Goal: Transaction & Acquisition: Purchase product/service

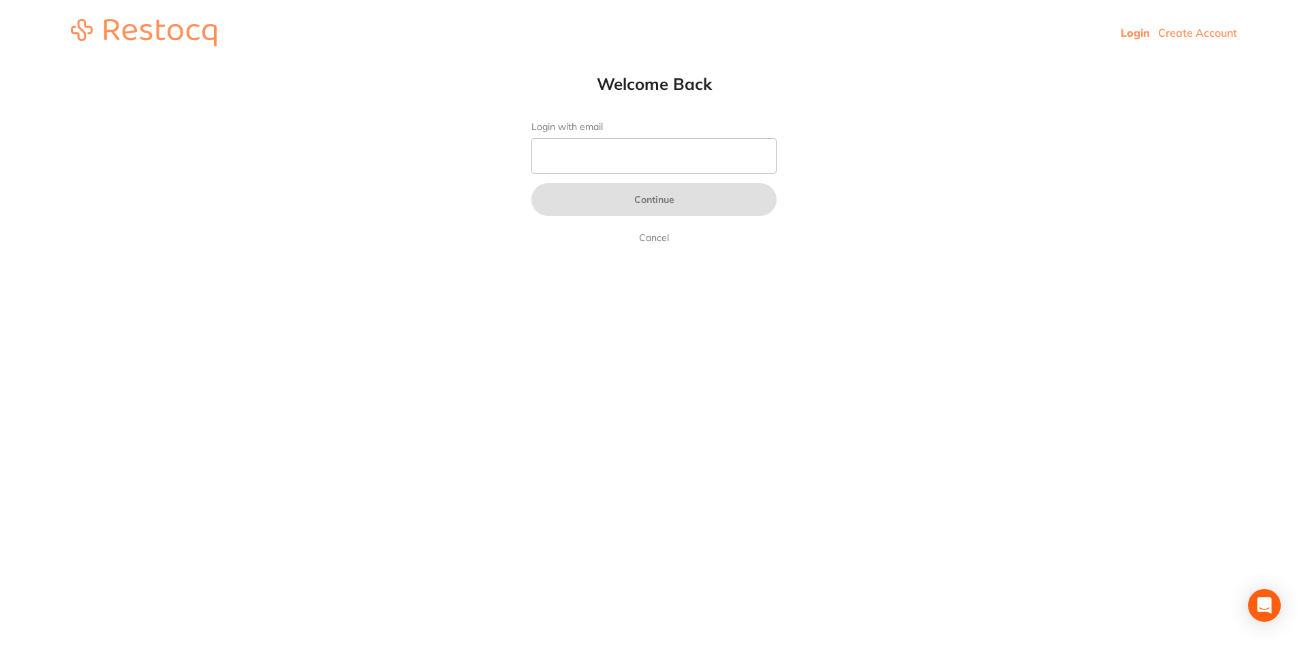
click at [1220, 40] on header "Login Create Account" at bounding box center [654, 32] width 1308 height 65
click at [1139, 36] on link "Login" at bounding box center [1135, 33] width 29 height 14
click at [589, 155] on input "Login with email" at bounding box center [653, 155] width 245 height 35
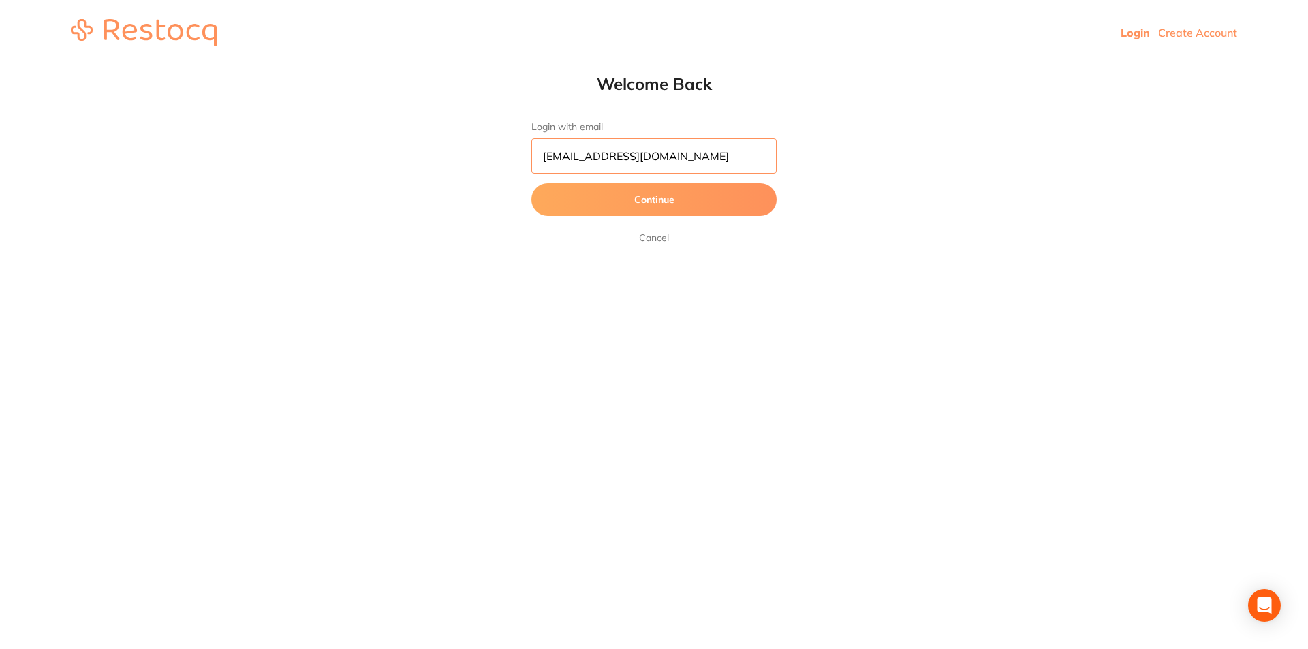
type input "sbdg4610@gmail.com"
click at [666, 200] on button "Continue" at bounding box center [653, 199] width 245 height 33
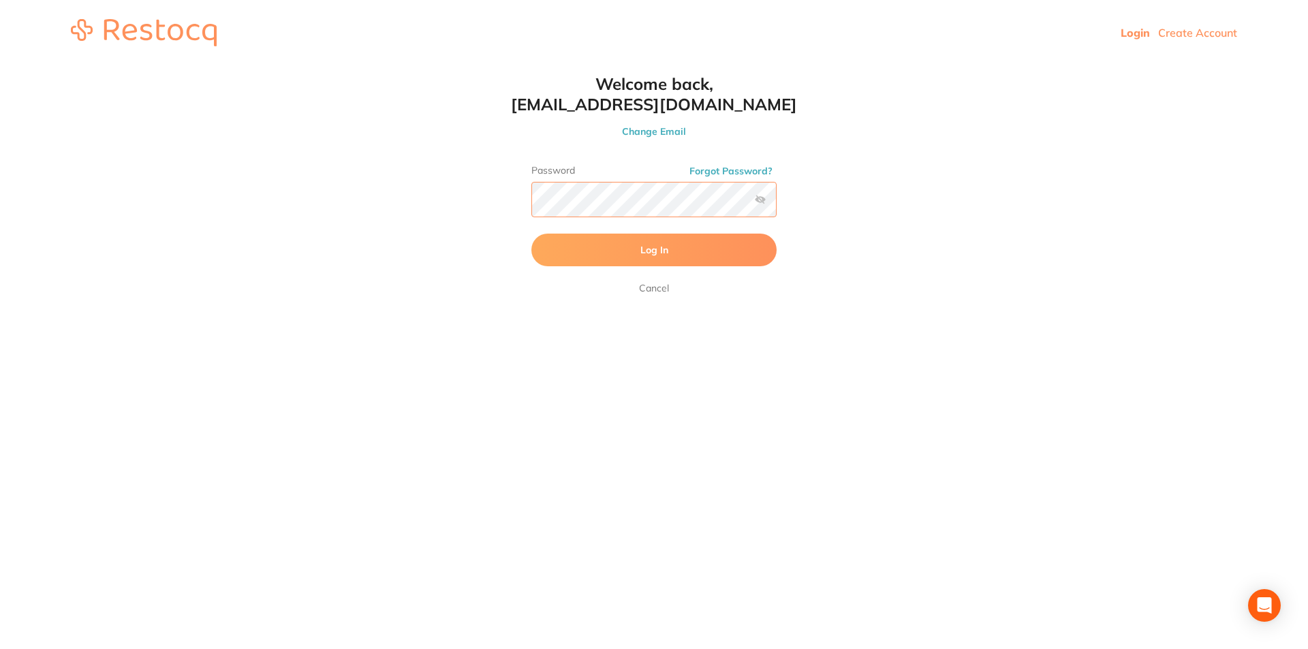
click at [531, 234] on button "Log In" at bounding box center [653, 250] width 245 height 33
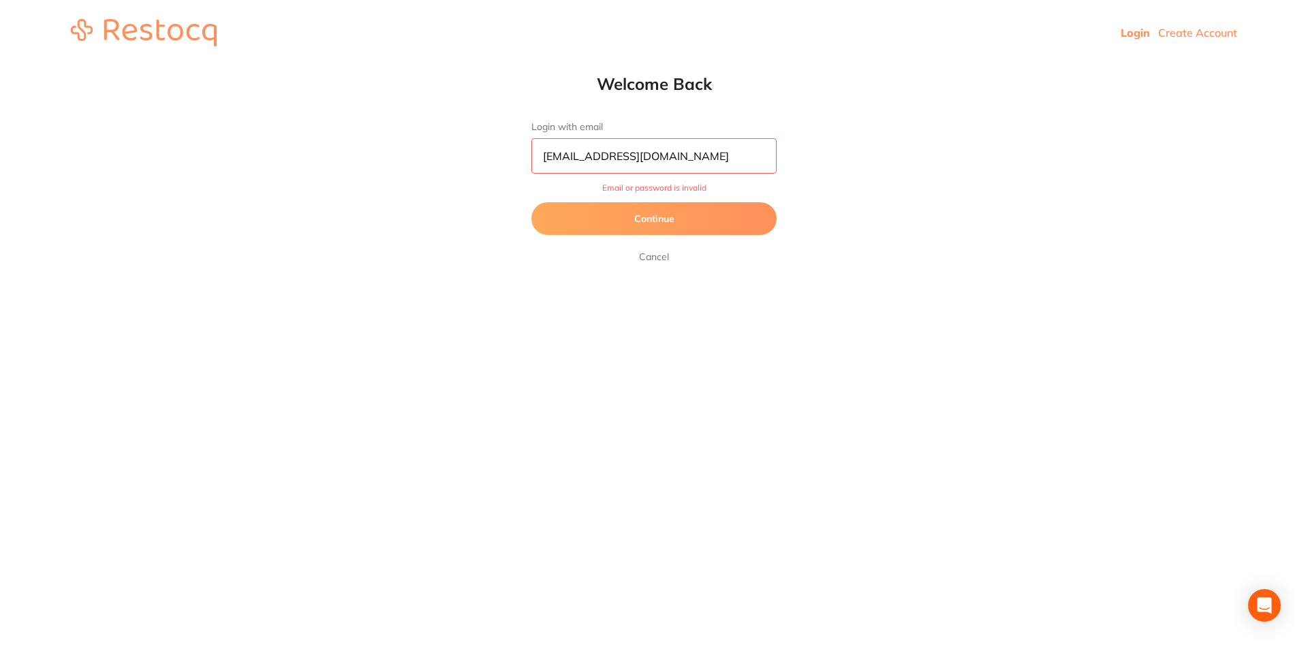
click at [655, 225] on button "Continue" at bounding box center [653, 218] width 245 height 33
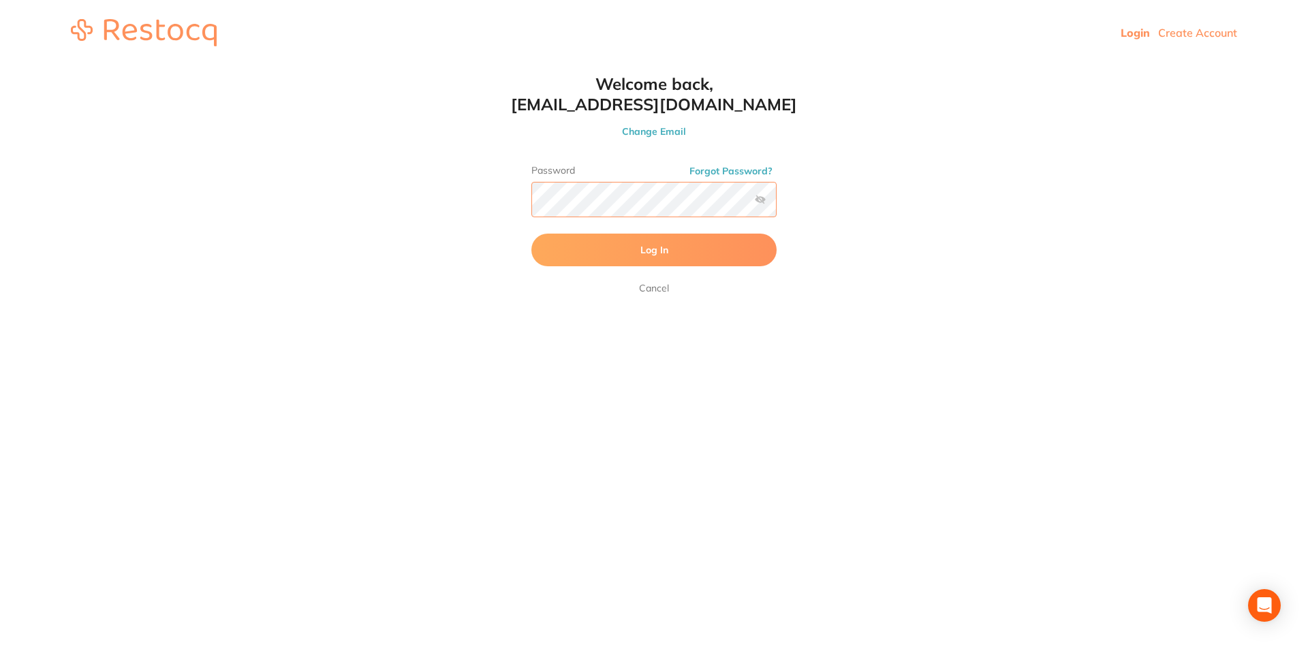
click at [531, 234] on button "Log In" at bounding box center [653, 250] width 245 height 33
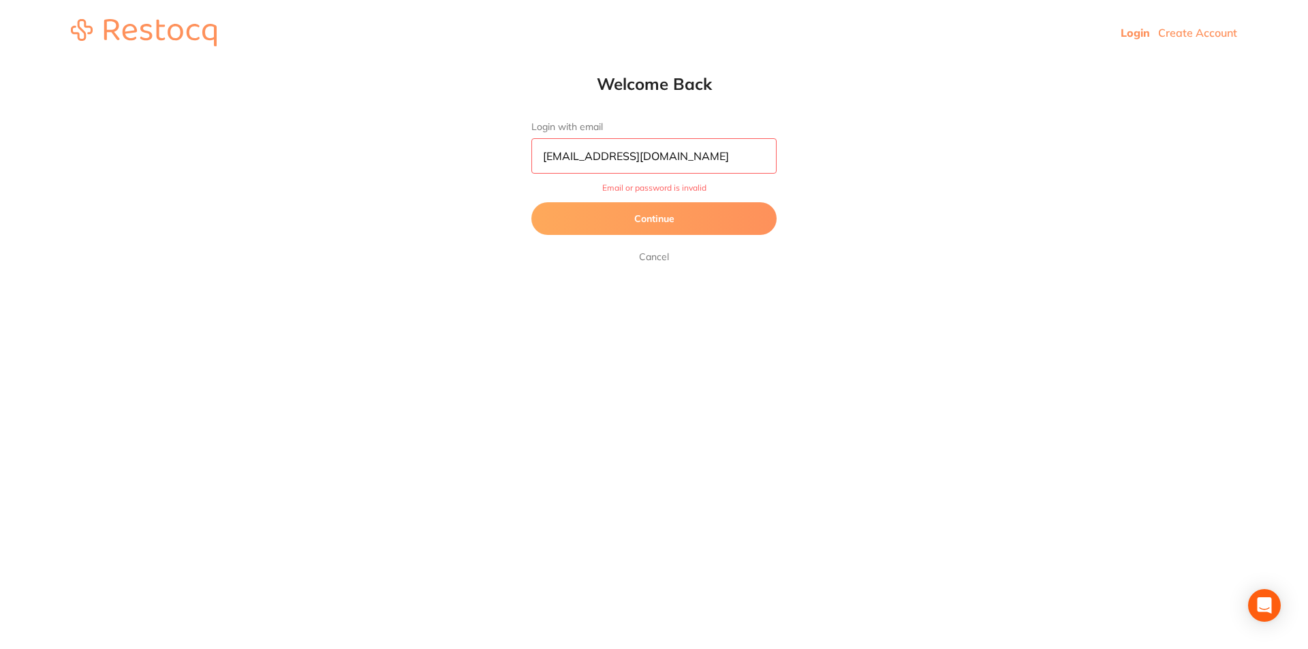
click at [673, 221] on button "Continue" at bounding box center [653, 218] width 245 height 33
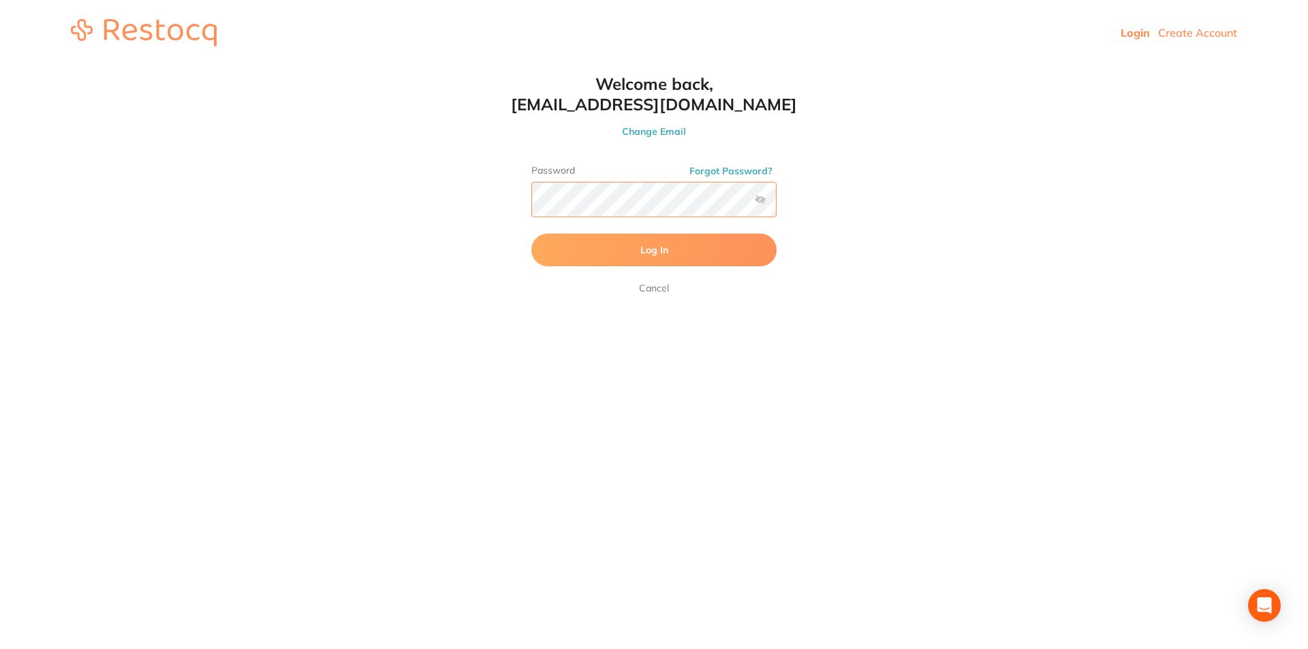
click at [531, 234] on button "Log In" at bounding box center [653, 250] width 245 height 33
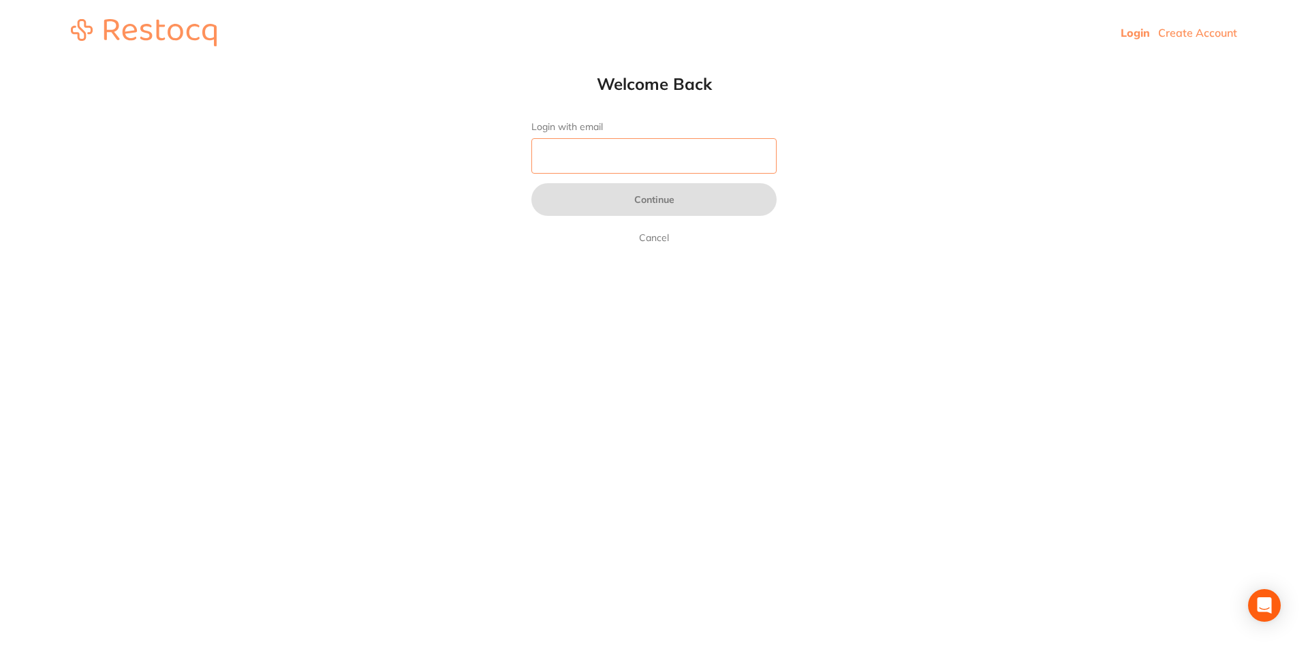
click at [570, 154] on input "Login with email" at bounding box center [653, 155] width 245 height 35
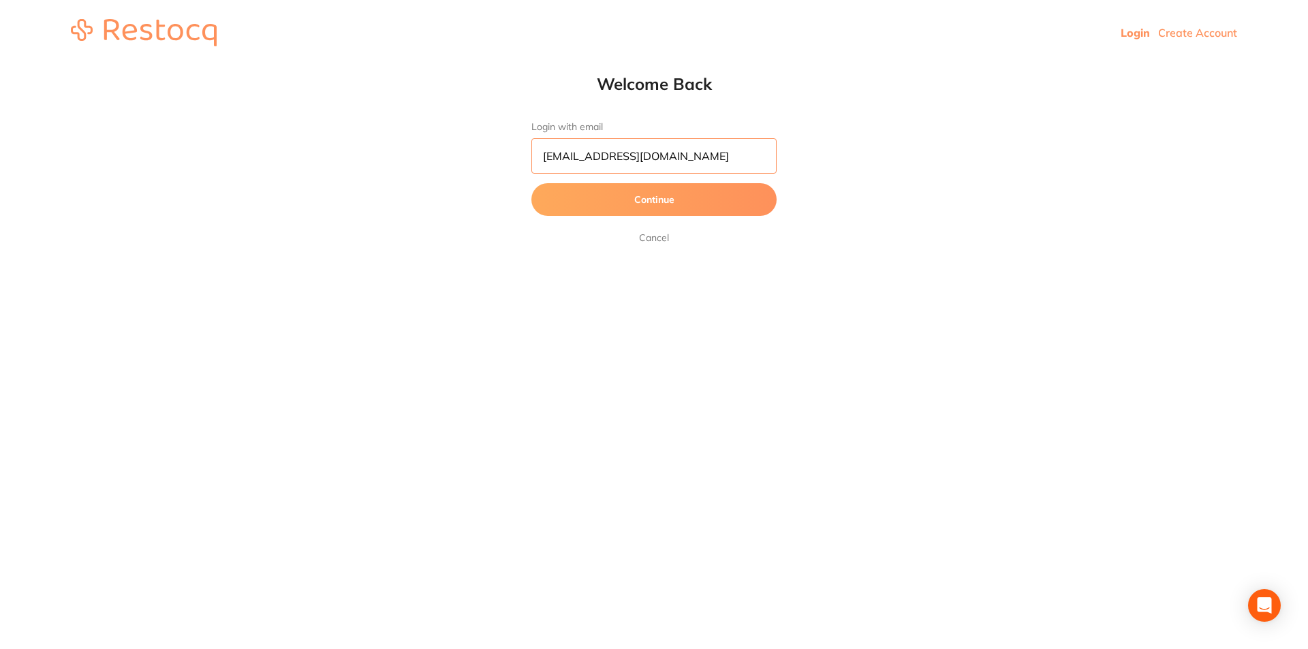
type input "[EMAIL_ADDRESS][DOMAIN_NAME]"
click at [640, 200] on button "Continue" at bounding box center [653, 199] width 245 height 33
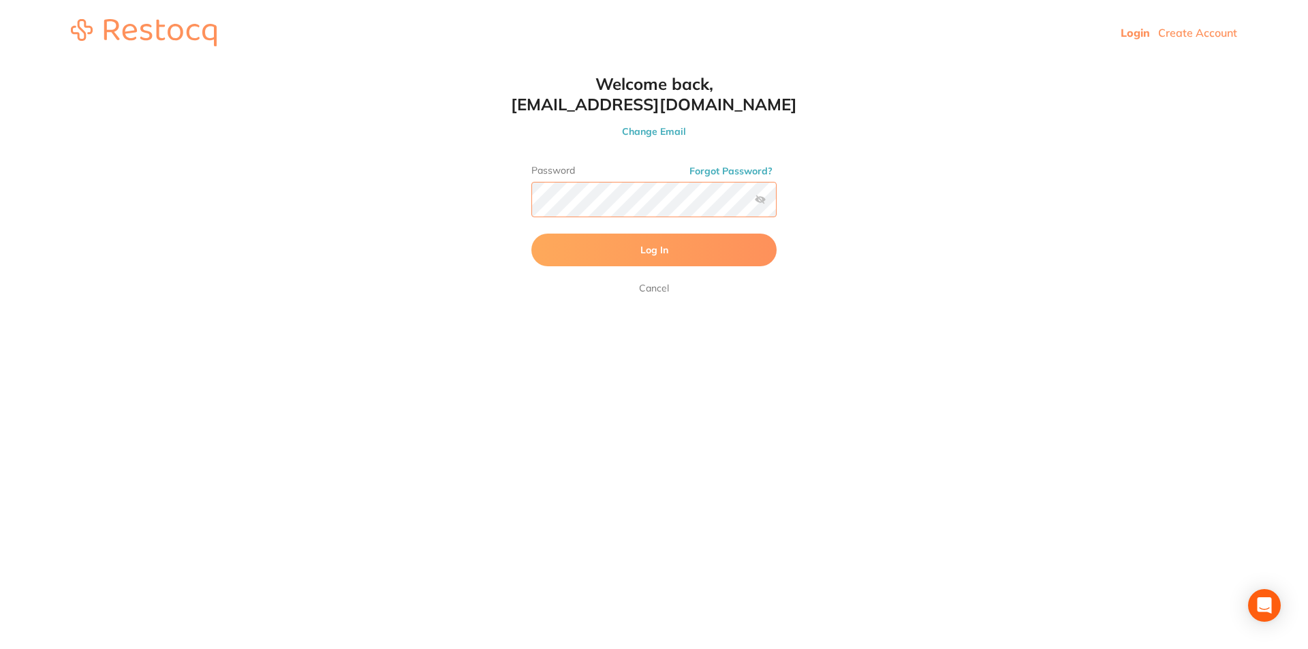
click at [531, 234] on button "Log In" at bounding box center [653, 250] width 245 height 33
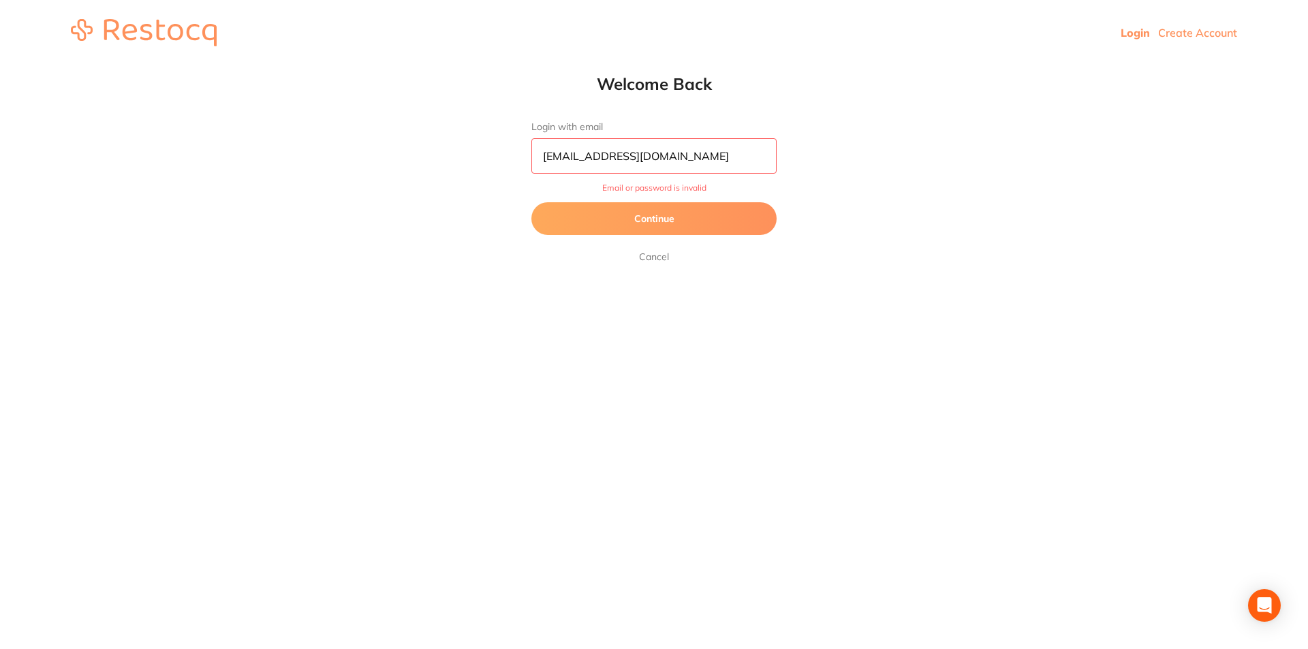
click at [649, 217] on button "Continue" at bounding box center [653, 218] width 245 height 33
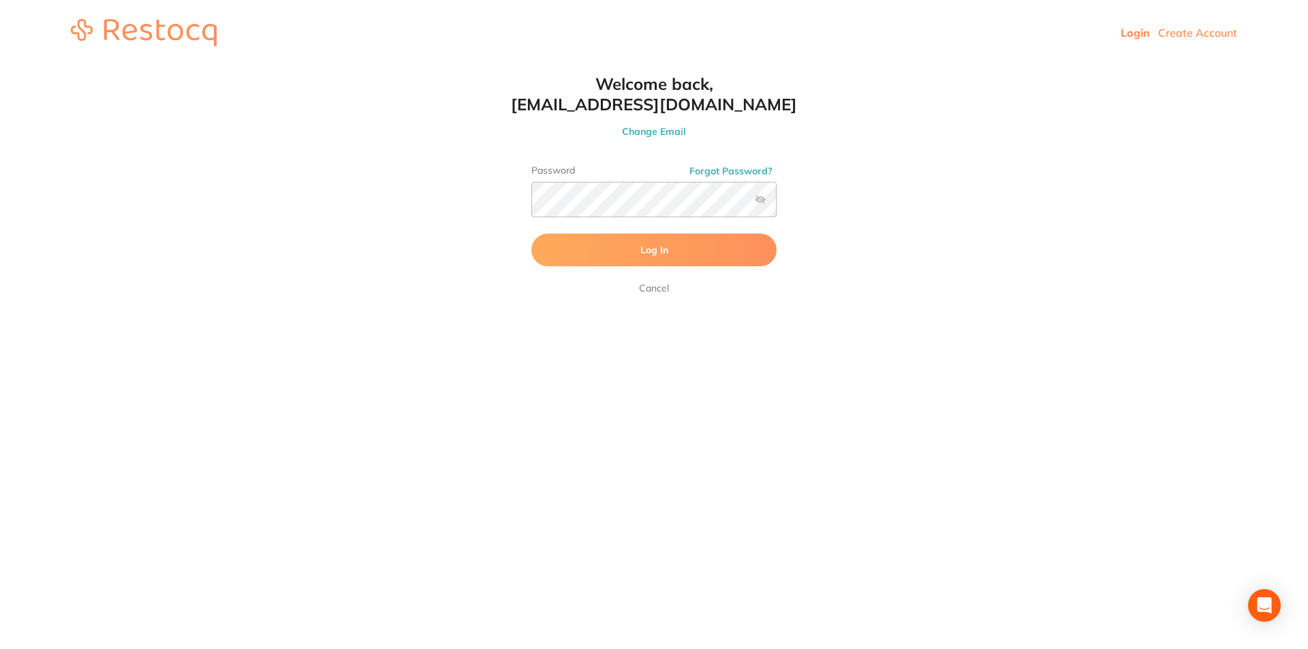
drag, startPoint x: 666, startPoint y: 242, endPoint x: 679, endPoint y: 245, distance: 13.2
click at [667, 242] on button "Log In" at bounding box center [653, 250] width 245 height 33
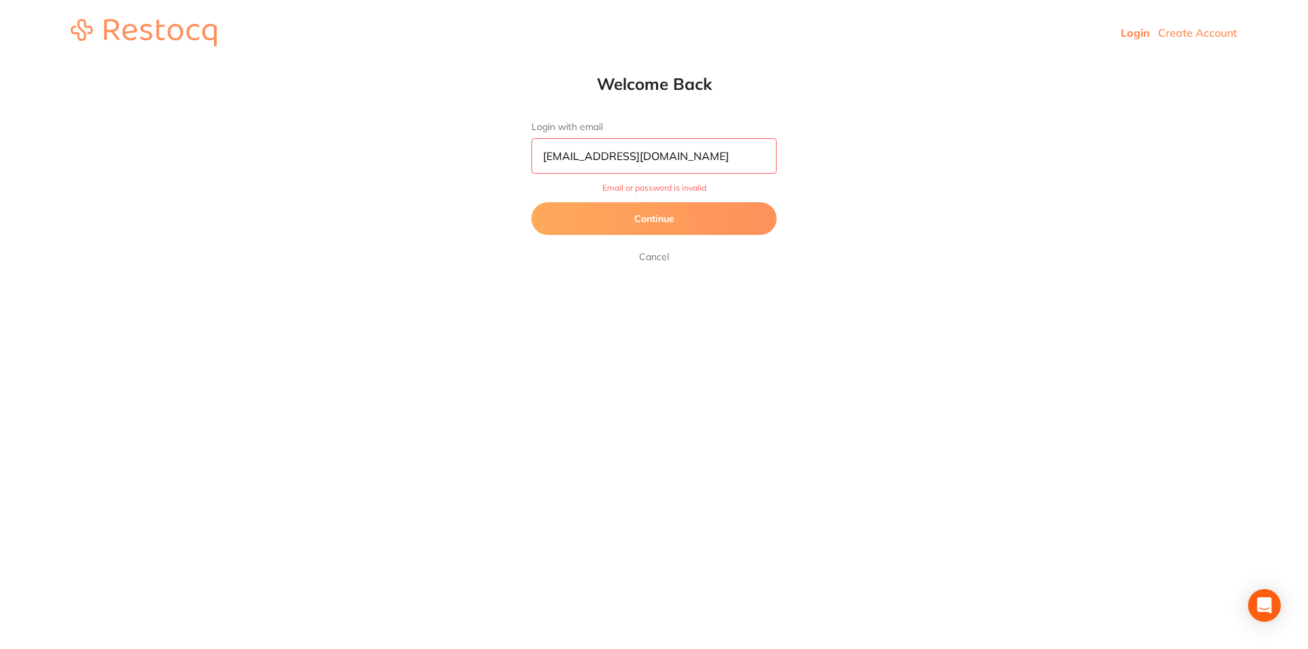
click at [643, 225] on button "Continue" at bounding box center [653, 218] width 245 height 33
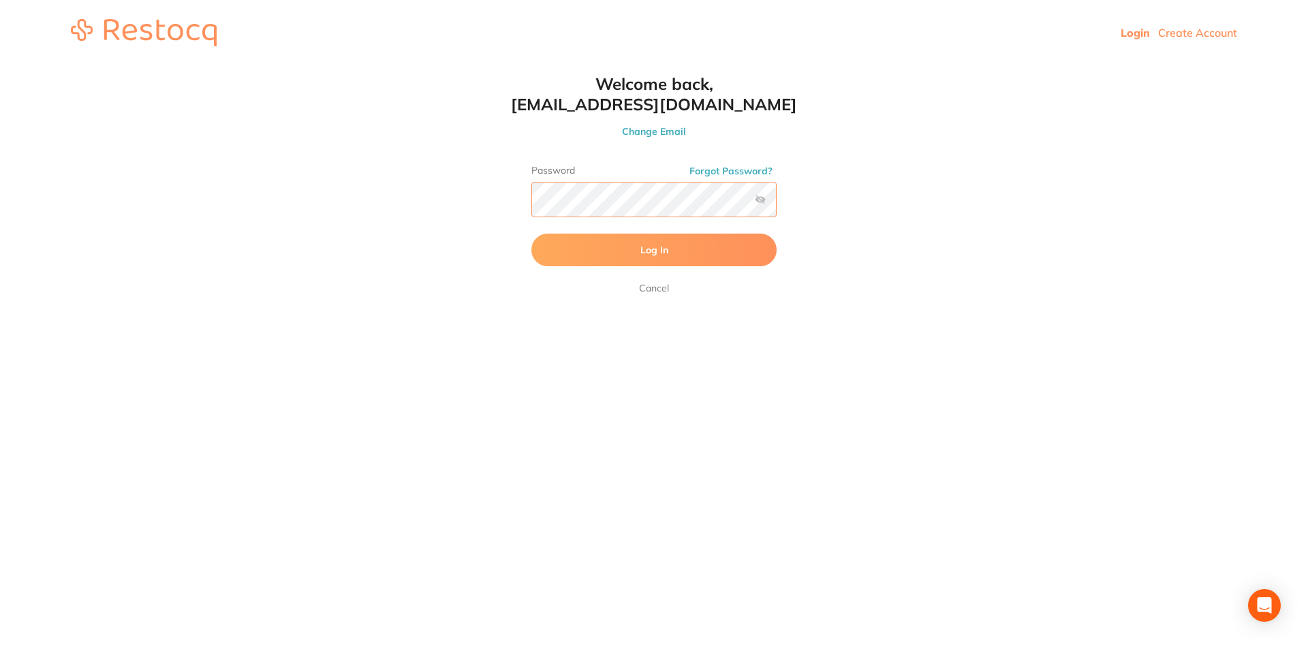
scroll to position [1, 0]
click at [494, 65] on html "Login Create Account Welcome Back Login with email reception@sbdentalgroup.com.…" at bounding box center [654, 32] width 1308 height 65
click at [531, 234] on button "Log In" at bounding box center [653, 250] width 245 height 33
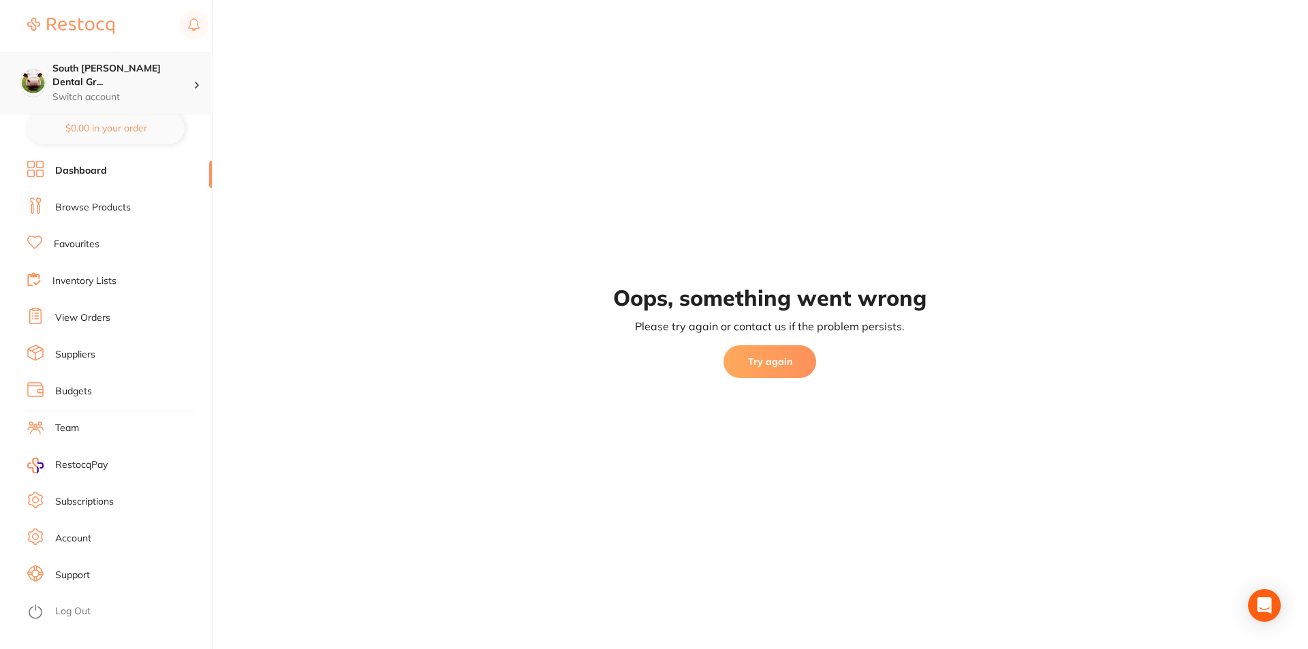
click at [126, 74] on h4 "South [PERSON_NAME] Dental Gr..." at bounding box center [122, 75] width 141 height 27
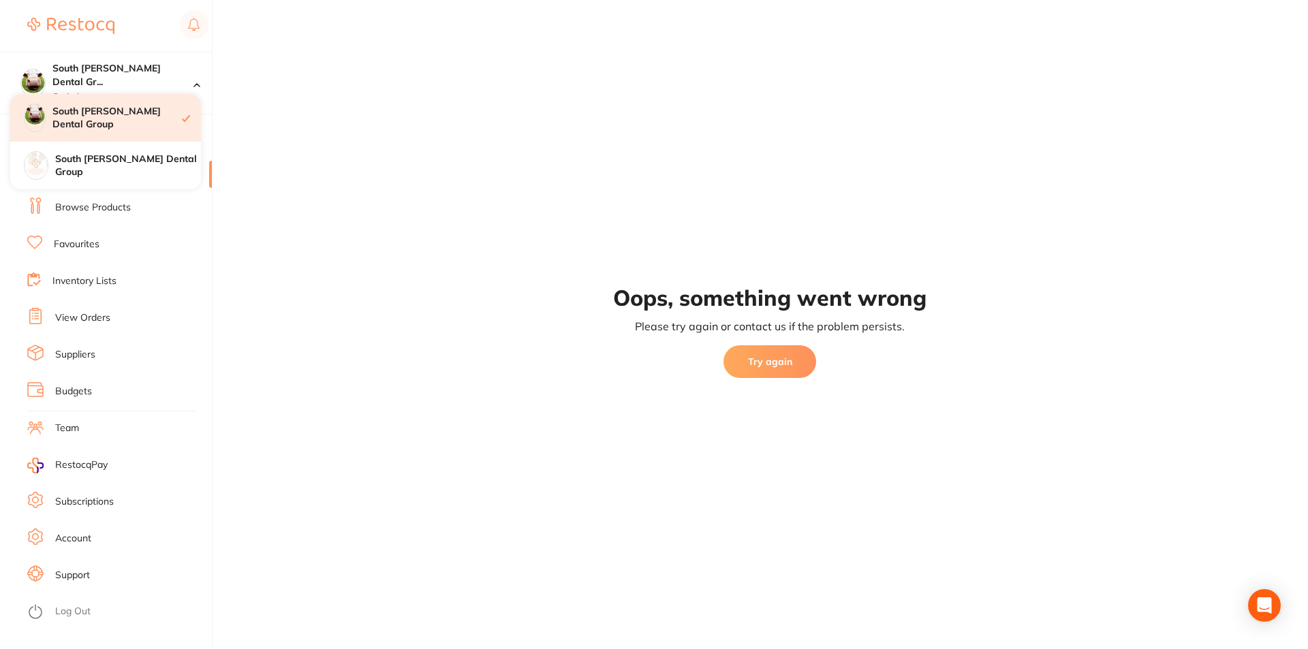
click at [131, 117] on h4 "South [PERSON_NAME] Dental Group" at bounding box center [116, 118] width 129 height 27
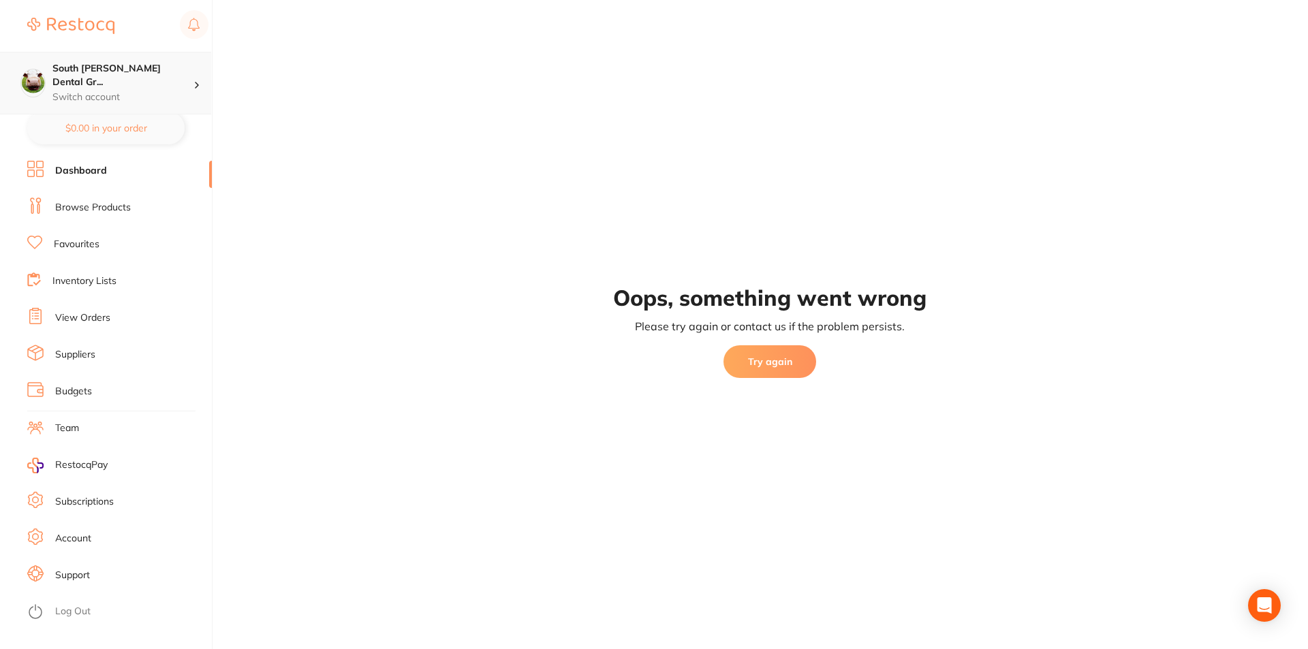
click at [137, 74] on h4 "South [PERSON_NAME] Dental Gr..." at bounding box center [122, 75] width 141 height 27
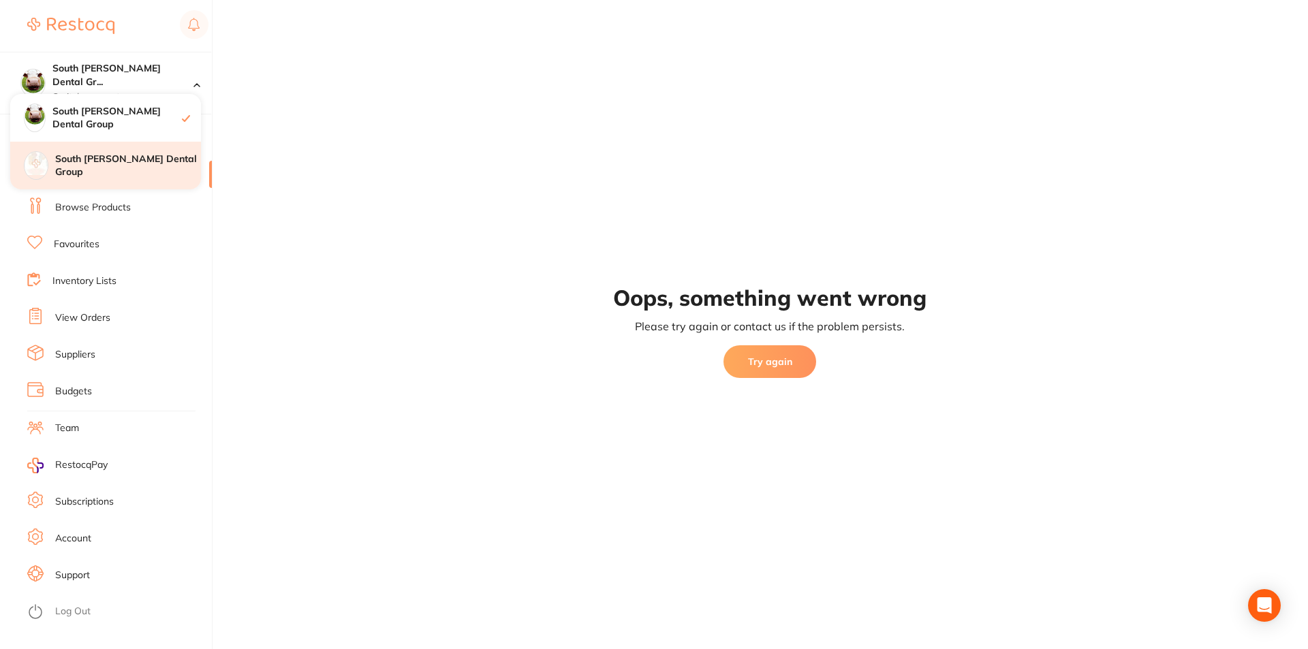
click at [157, 167] on h4 "South [PERSON_NAME] Dental Group" at bounding box center [128, 166] width 146 height 27
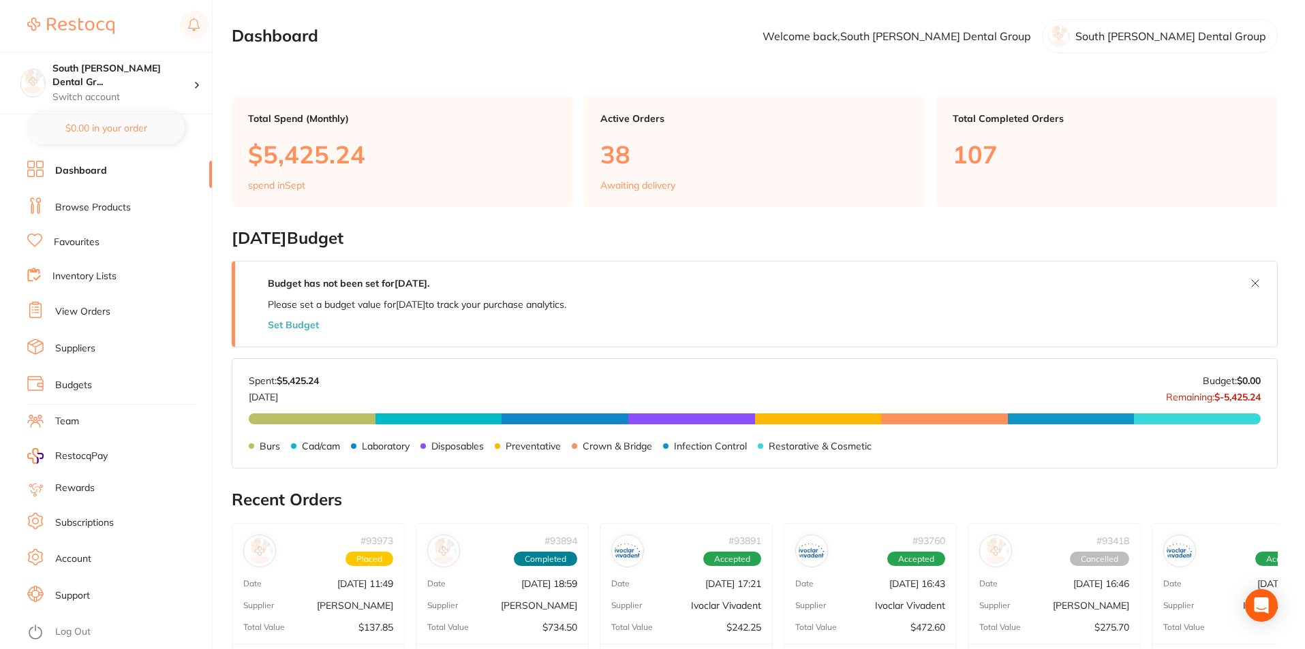
click at [96, 202] on link "Browse Products" at bounding box center [93, 208] width 76 height 14
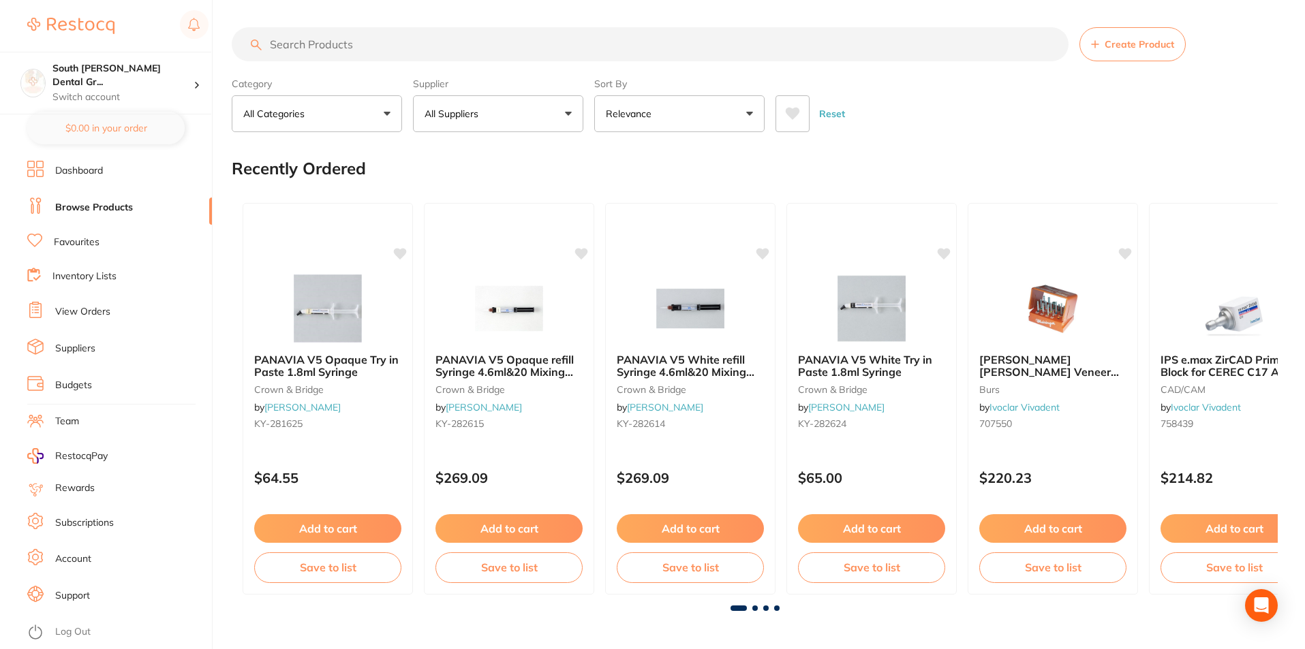
click at [325, 35] on input "search" at bounding box center [650, 44] width 837 height 34
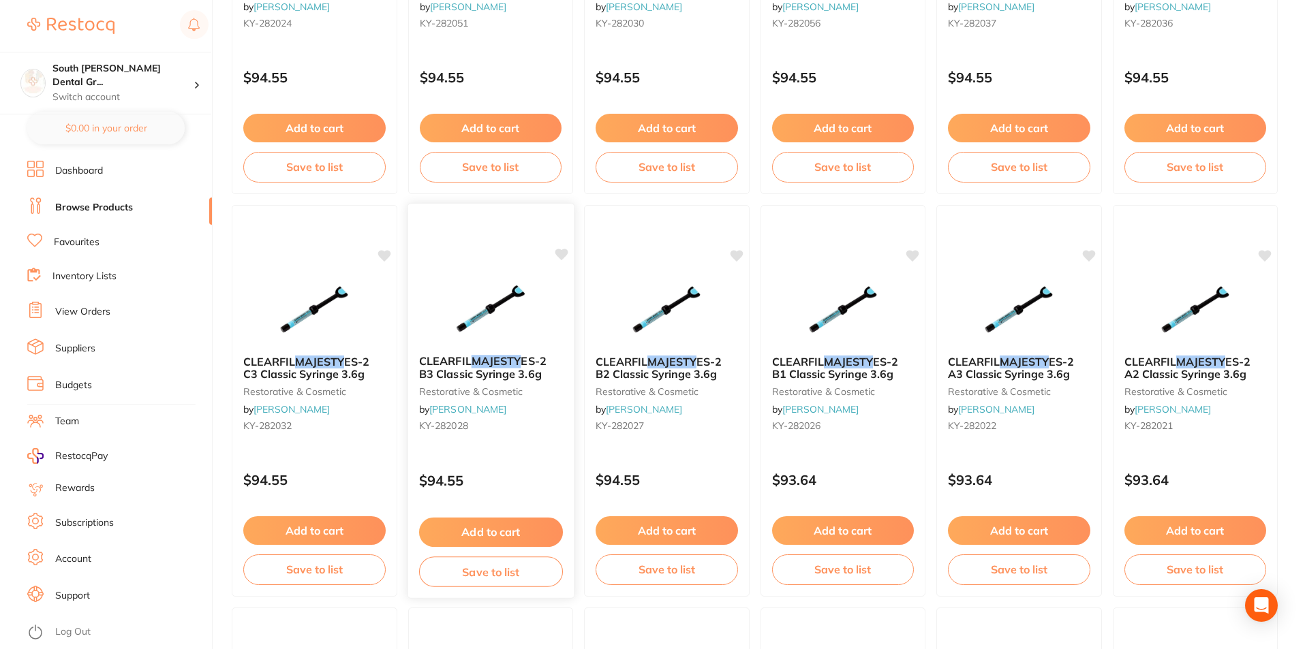
scroll to position [818, 0]
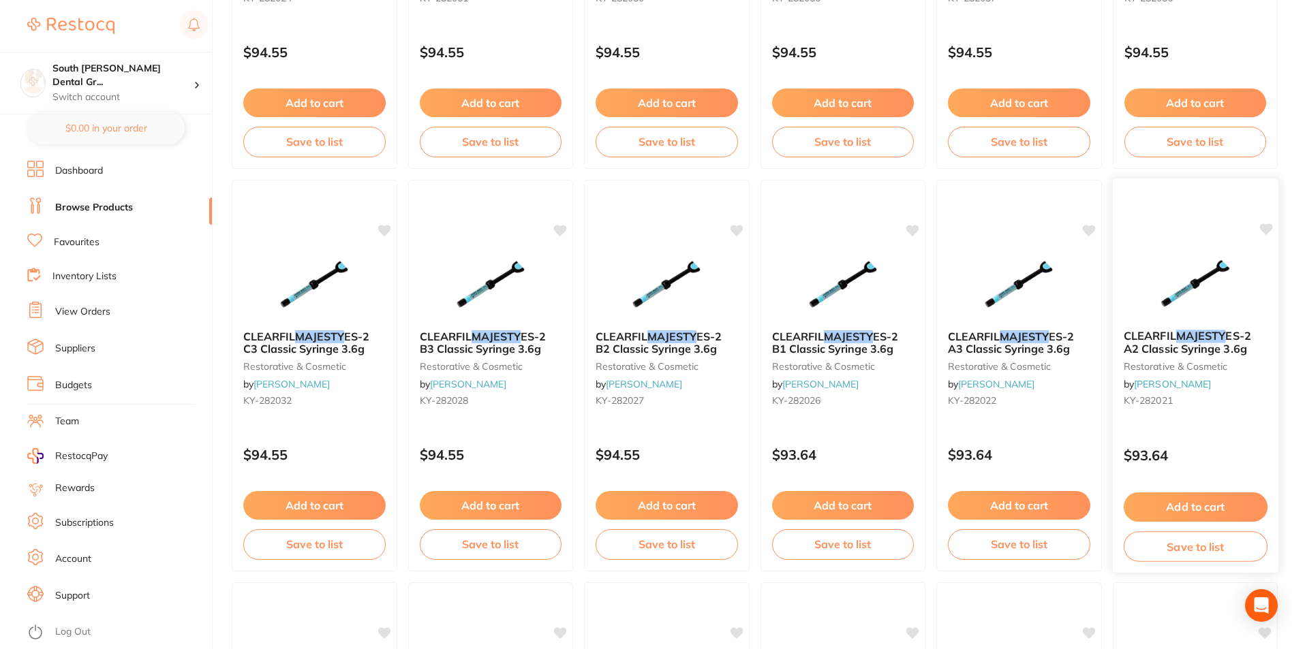
type input "majestic"
click at [1205, 514] on button "Add to cart" at bounding box center [1195, 507] width 144 height 29
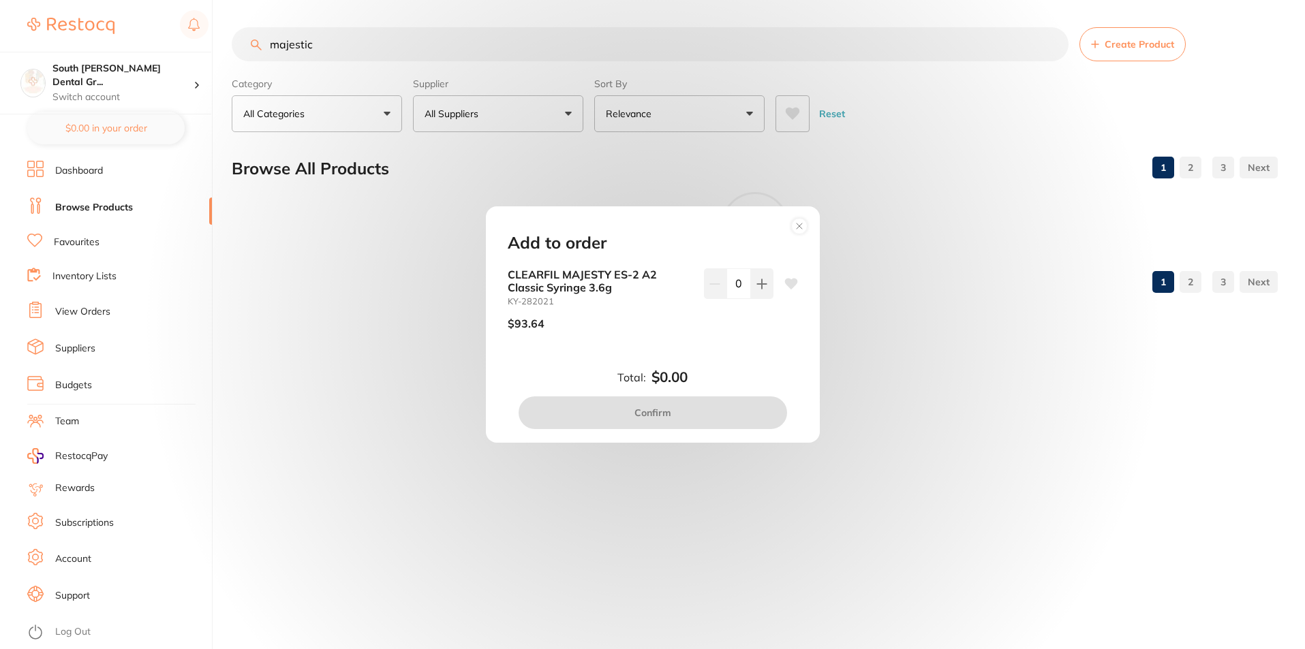
scroll to position [0, 0]
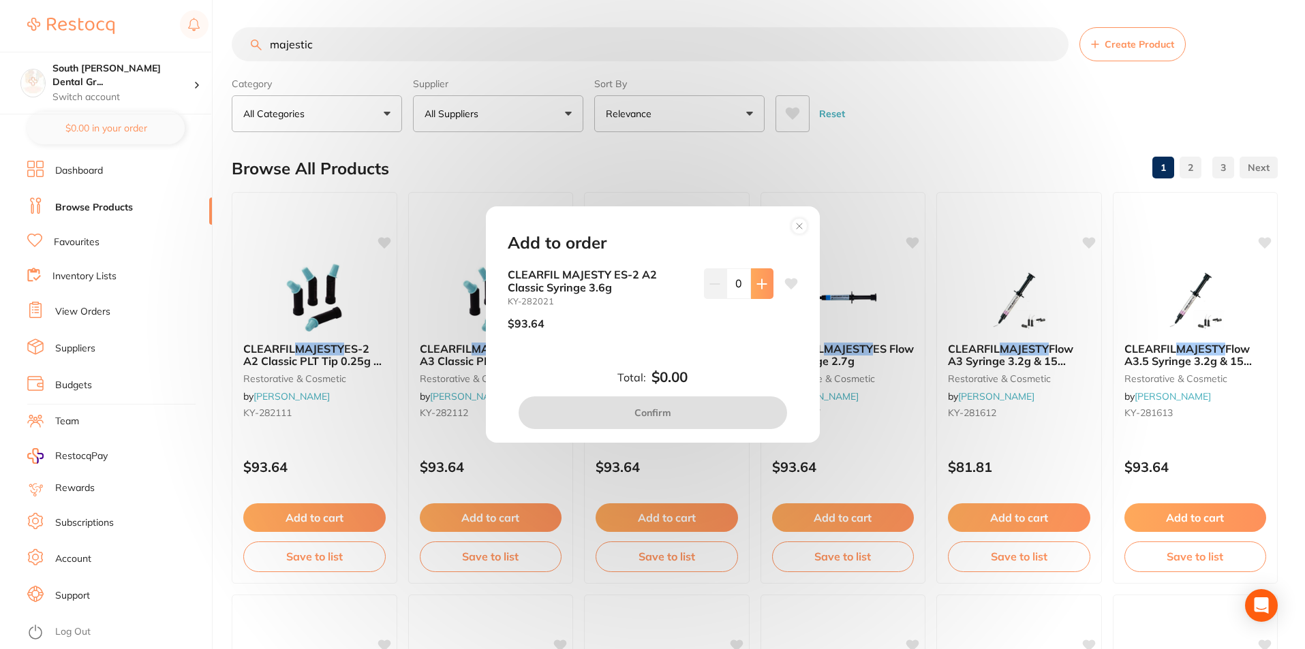
click at [760, 285] on icon at bounding box center [761, 284] width 11 height 11
type input "1"
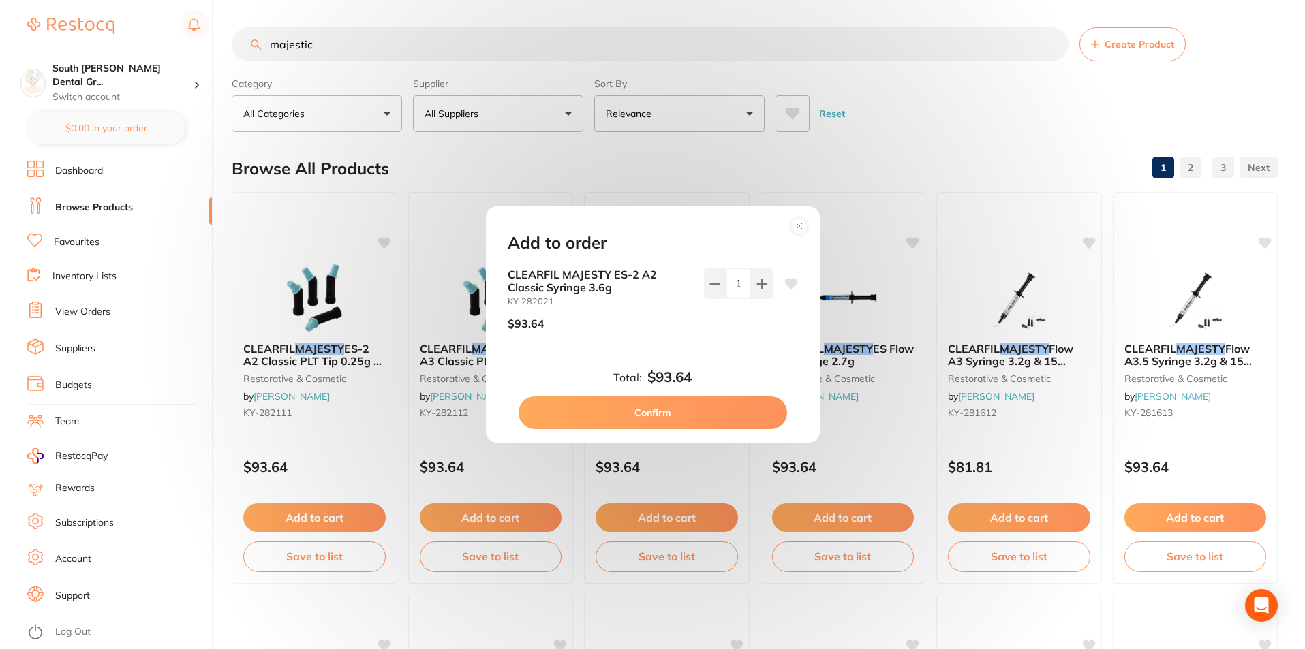
click at [784, 281] on icon at bounding box center [790, 284] width 13 height 11
click at [681, 408] on button "Confirm" at bounding box center [653, 413] width 268 height 33
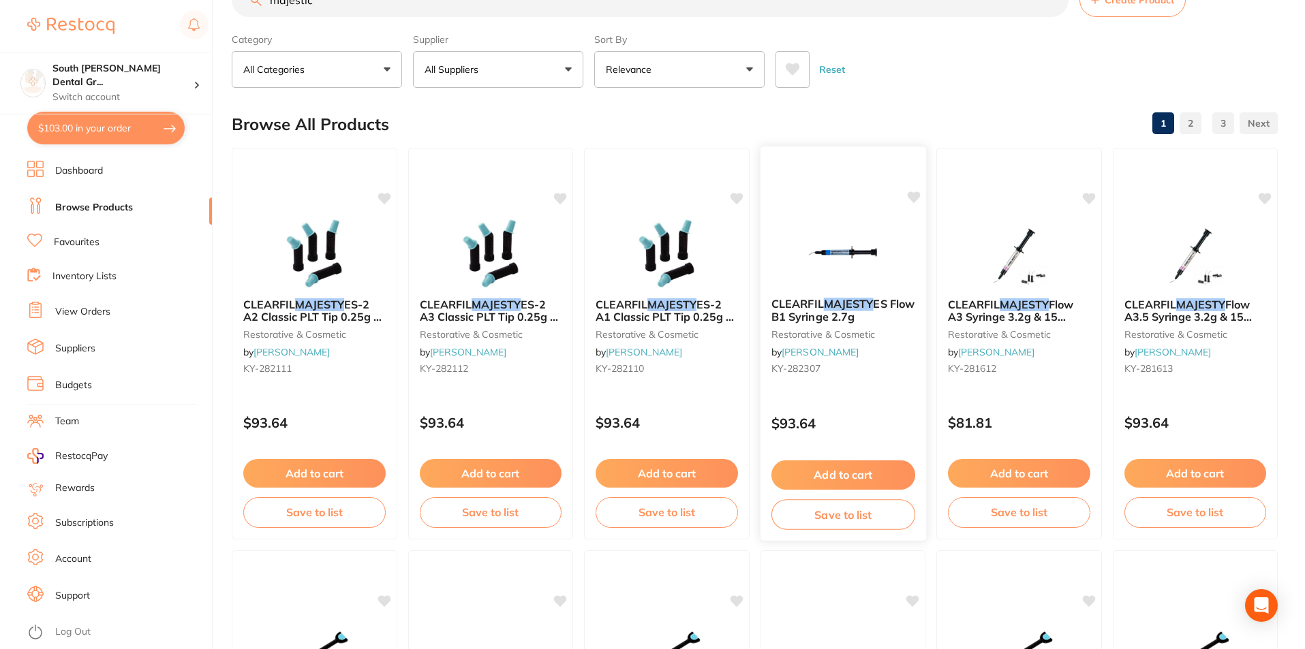
scroll to position [68, 0]
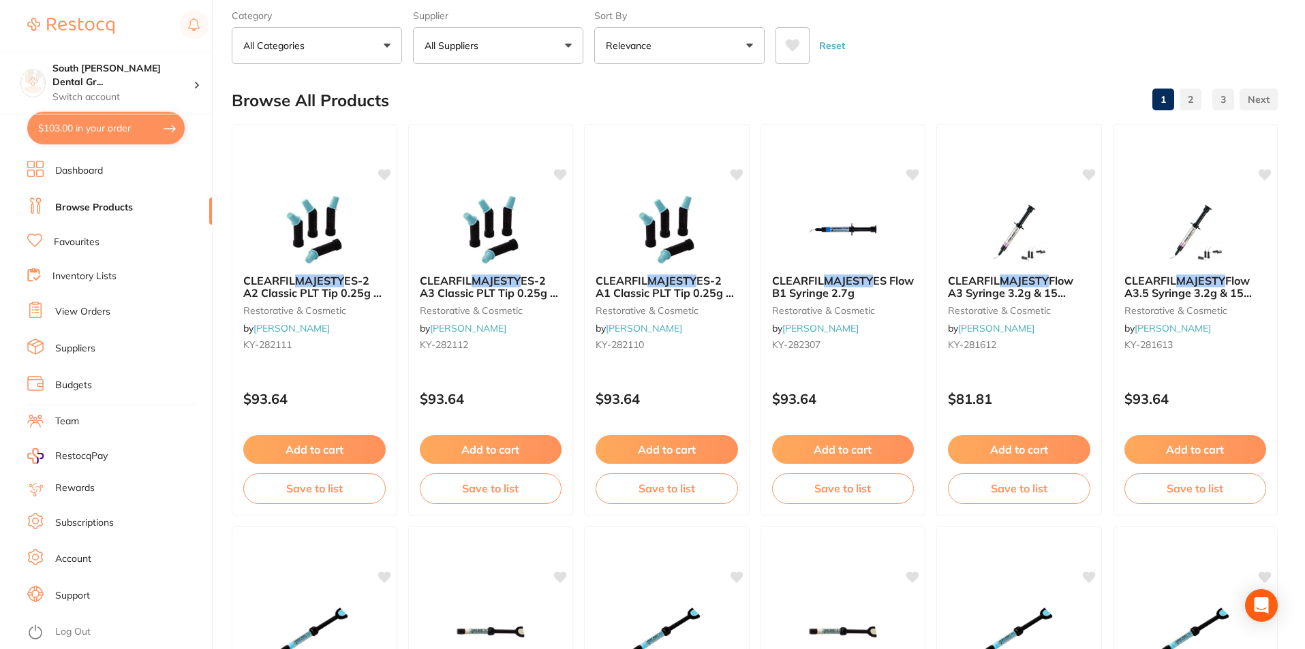
click at [106, 129] on button "$103.00 in your order" at bounding box center [105, 128] width 157 height 33
checkbox input "true"
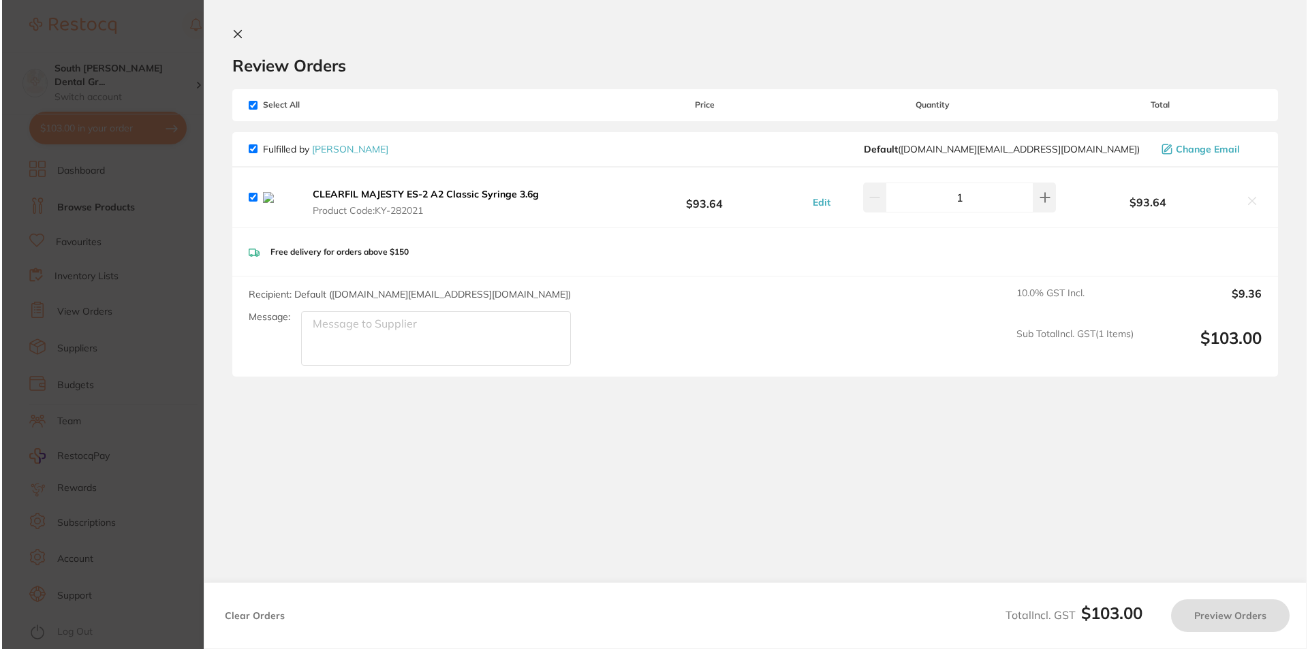
scroll to position [0, 0]
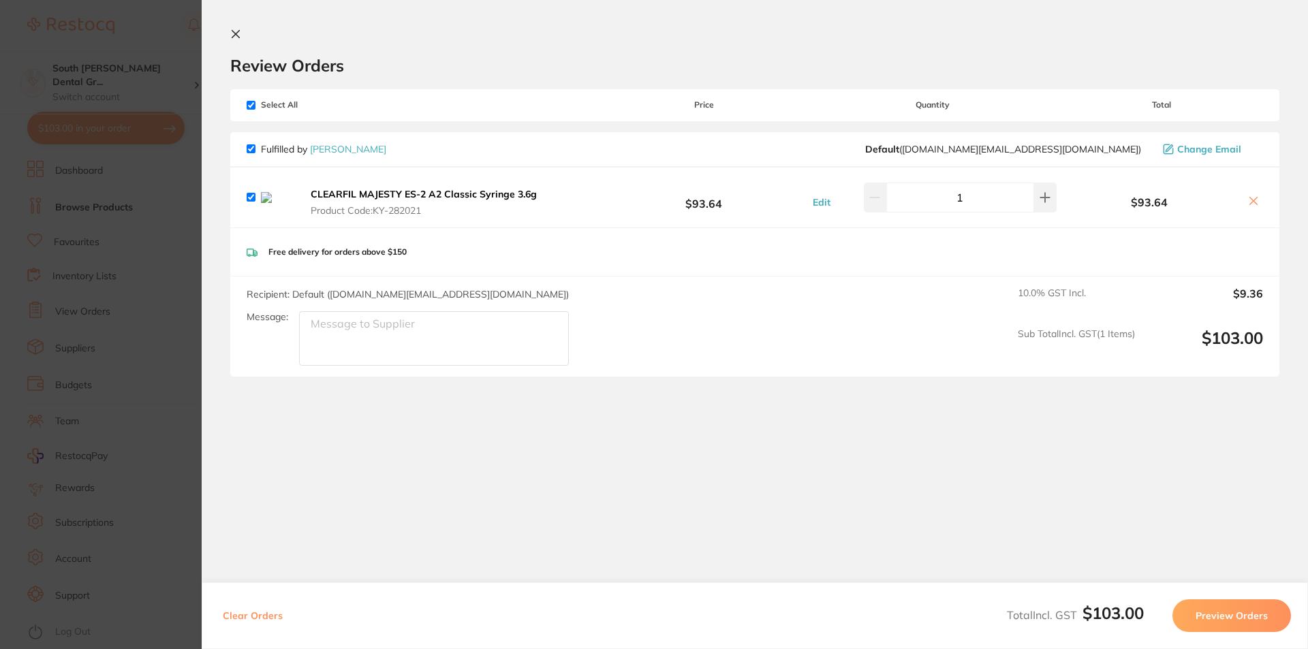
click at [824, 205] on button "Edit" at bounding box center [822, 202] width 26 height 12
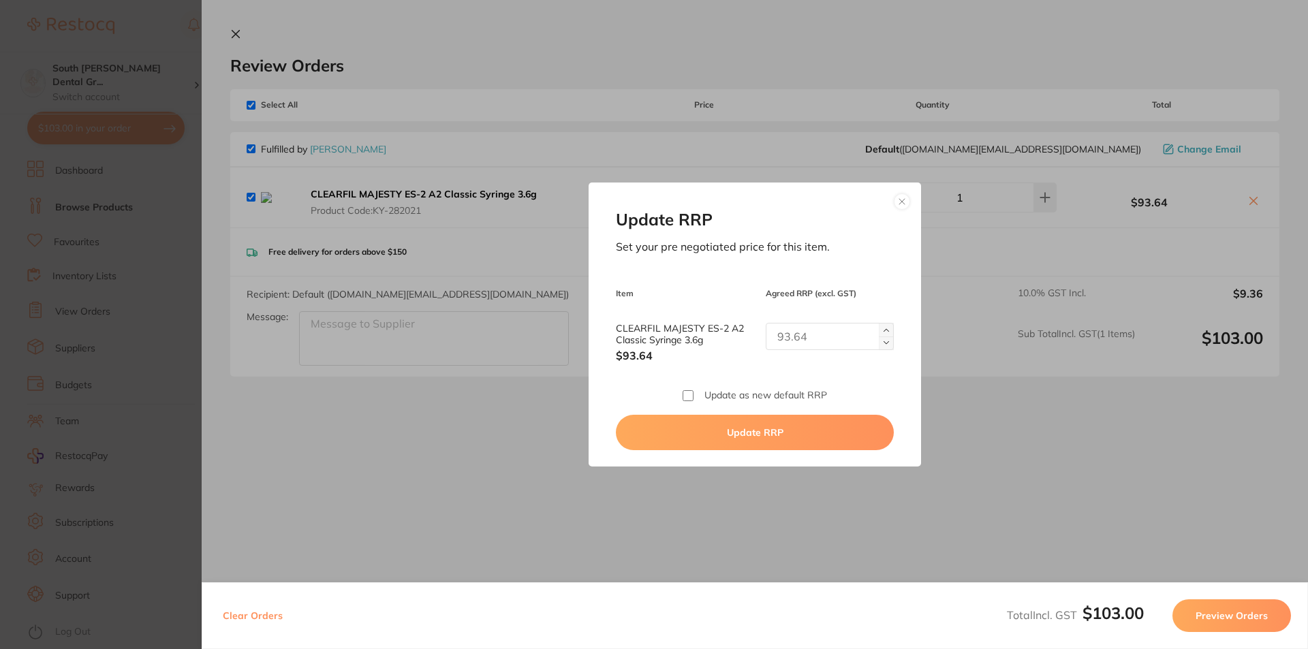
click at [884, 343] on img at bounding box center [886, 342] width 5 height 5
click at [885, 328] on img at bounding box center [886, 330] width 5 height 5
click at [884, 340] on img at bounding box center [886, 342] width 5 height 5
type input "1"
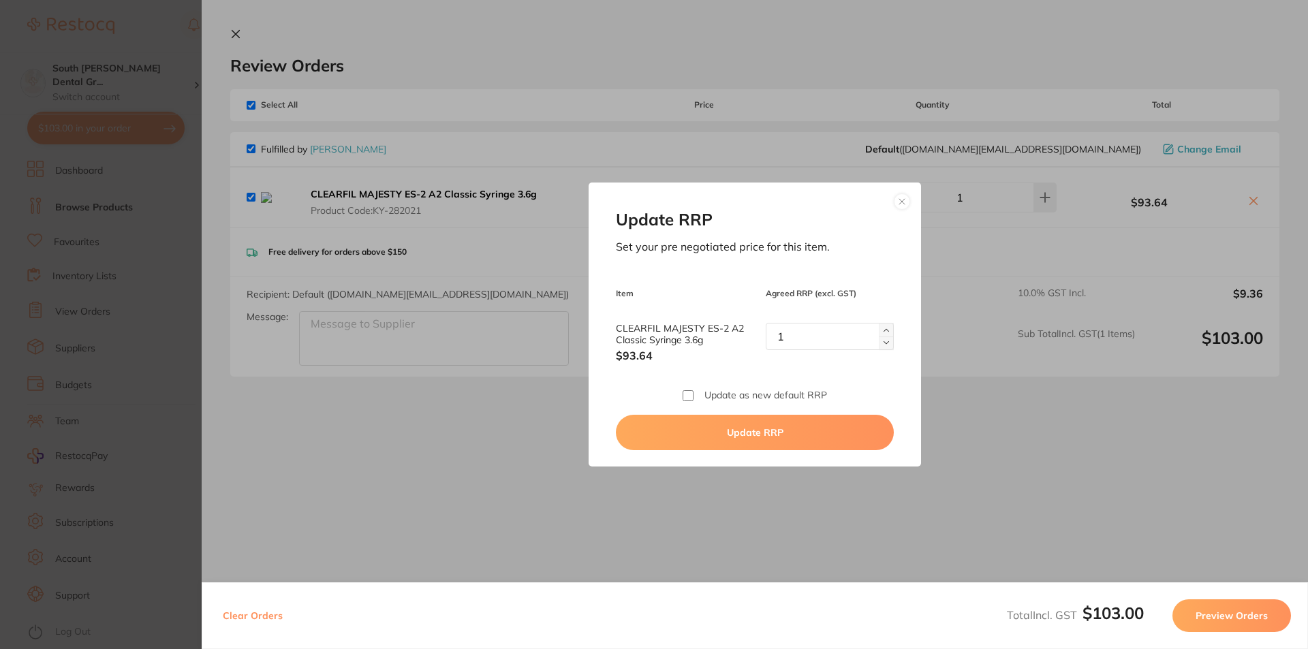
click at [1009, 438] on div "Update RRP Set your pre negotiated price for this item. Item Agreed RRP (excl. …" at bounding box center [755, 324] width 1107 height 649
click at [897, 200] on button at bounding box center [902, 202] width 16 height 16
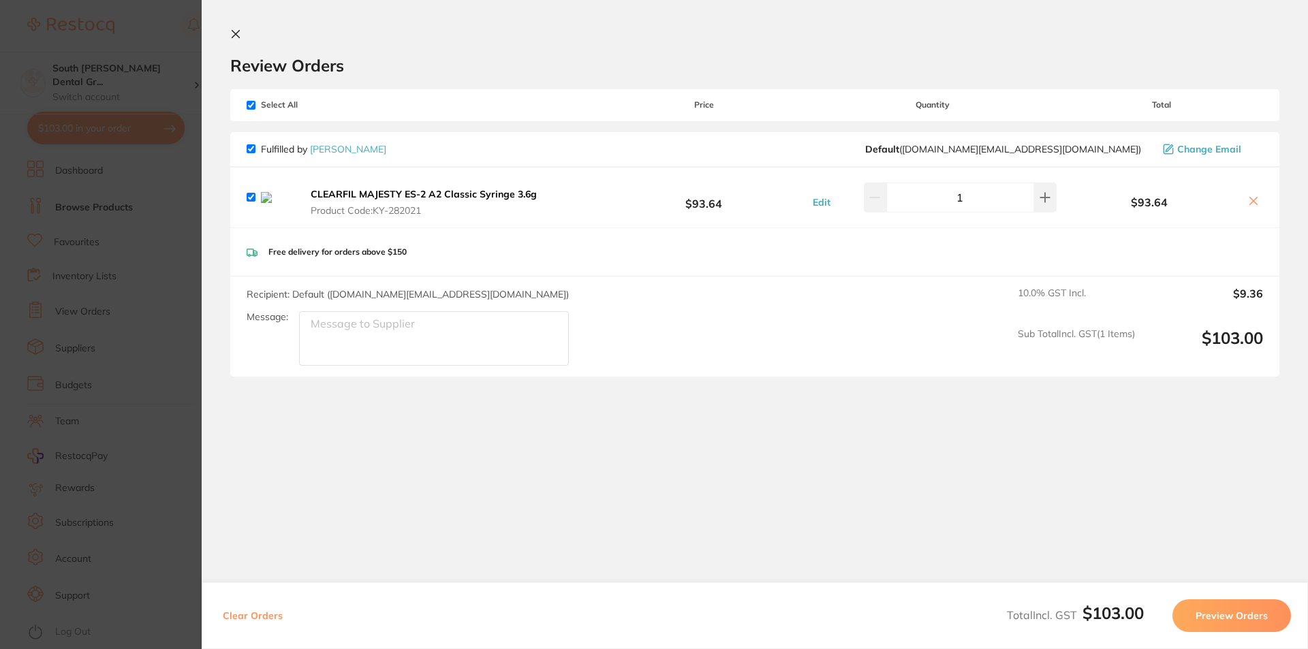
click at [1252, 205] on icon at bounding box center [1253, 201] width 11 height 11
checkbox input "false"
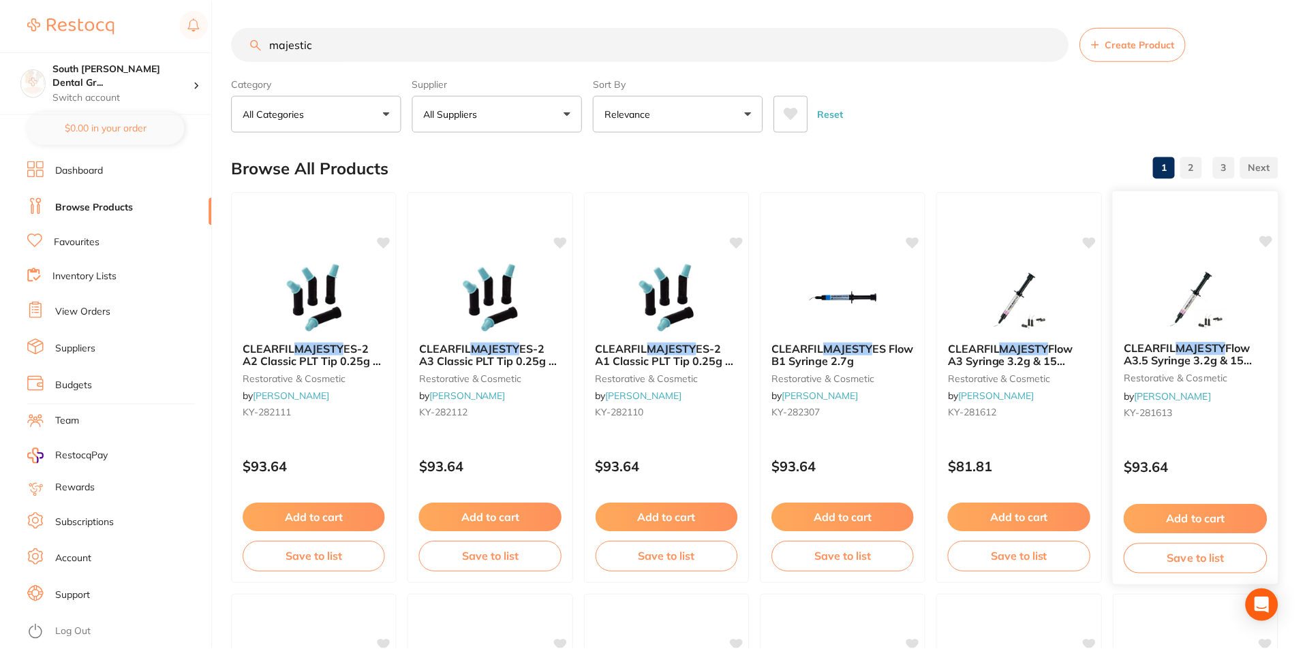
scroll to position [68, 0]
